Goal: Find specific page/section: Find specific page/section

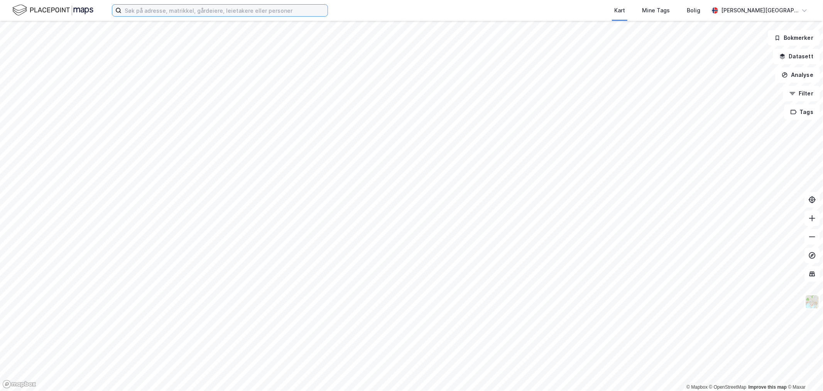
click at [248, 10] on input at bounding box center [225, 11] width 206 height 12
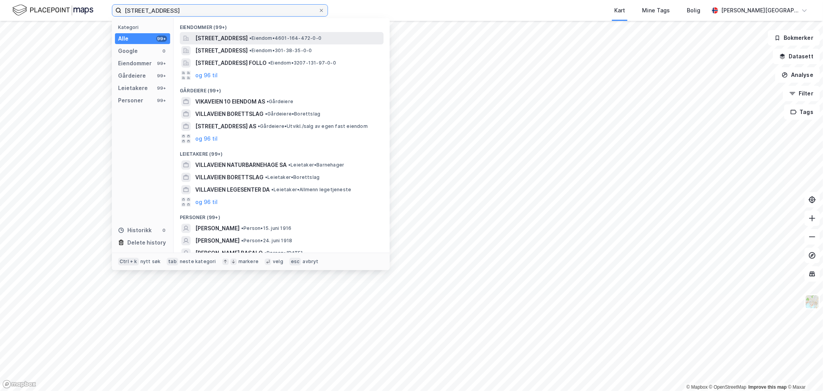
type input "[STREET_ADDRESS]"
click at [248, 37] on span "[STREET_ADDRESS]" at bounding box center [221, 38] width 52 height 9
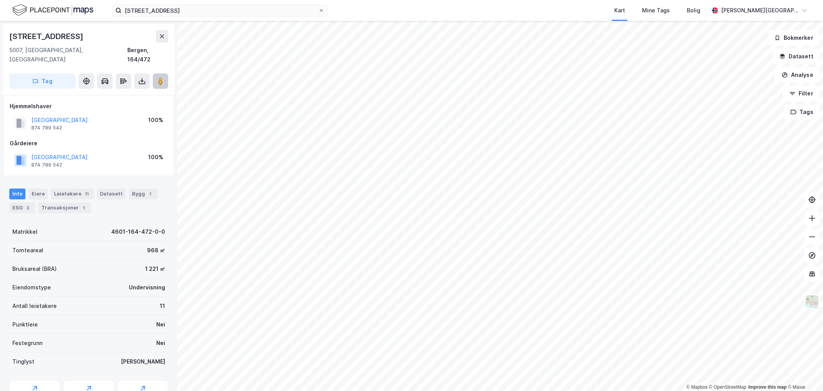
click at [166, 74] on button at bounding box center [160, 80] width 15 height 15
click at [162, 77] on image at bounding box center [160, 81] width 5 height 8
